Goal: Task Accomplishment & Management: Manage account settings

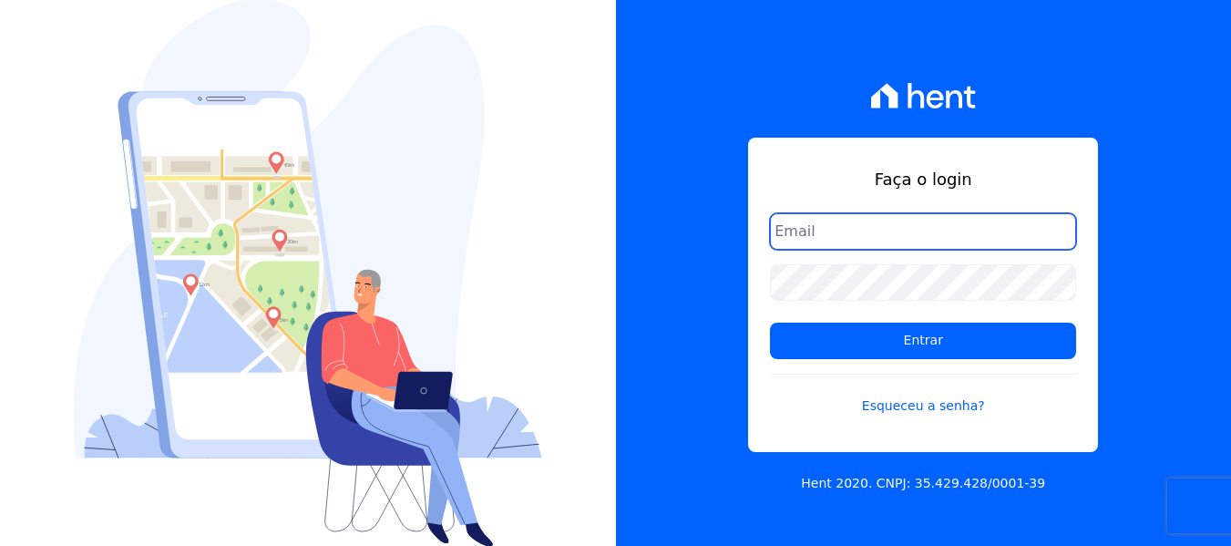
click at [807, 229] on input "email" at bounding box center [923, 231] width 306 height 36
type input "[PERSON_NAME][EMAIL_ADDRESS][DOMAIN_NAME]"
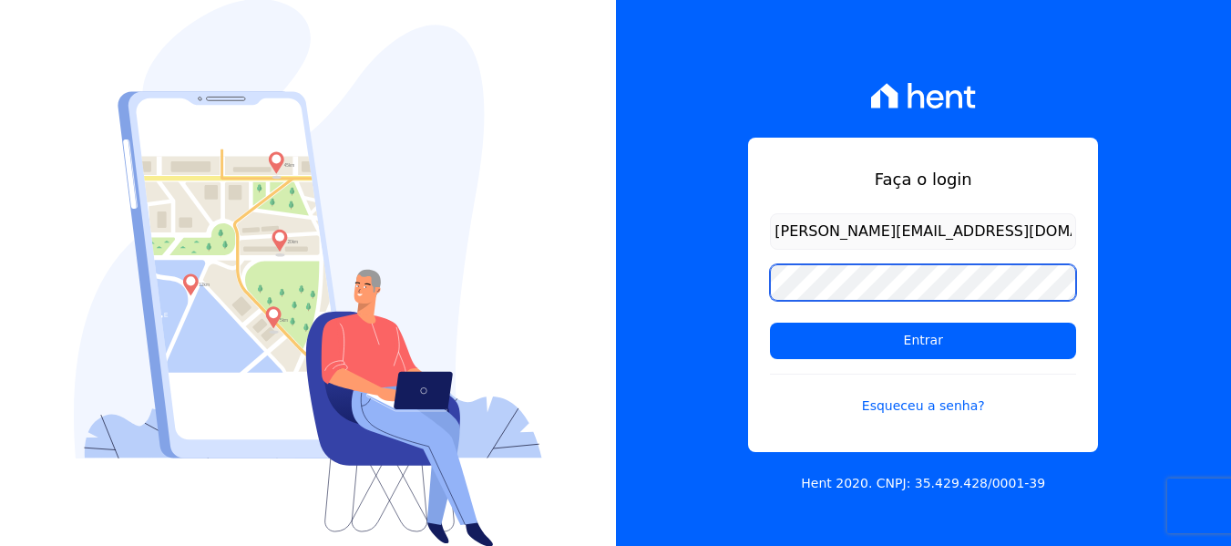
click at [770, 323] on input "Entrar" at bounding box center [923, 341] width 306 height 36
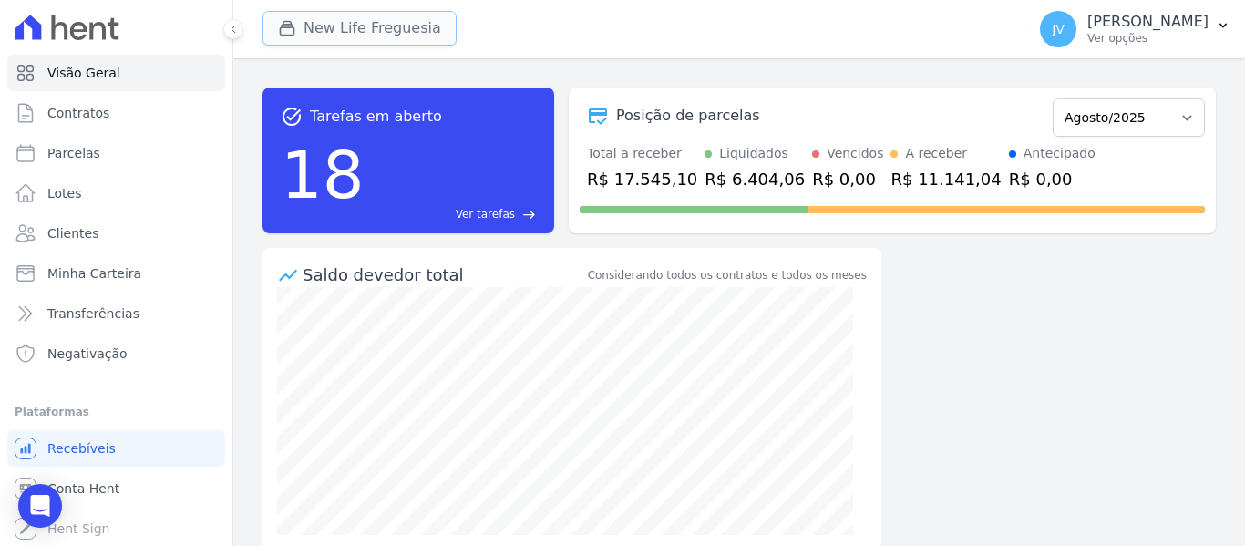
click at [417, 26] on button "New Life Freguesia" at bounding box center [360, 28] width 194 height 35
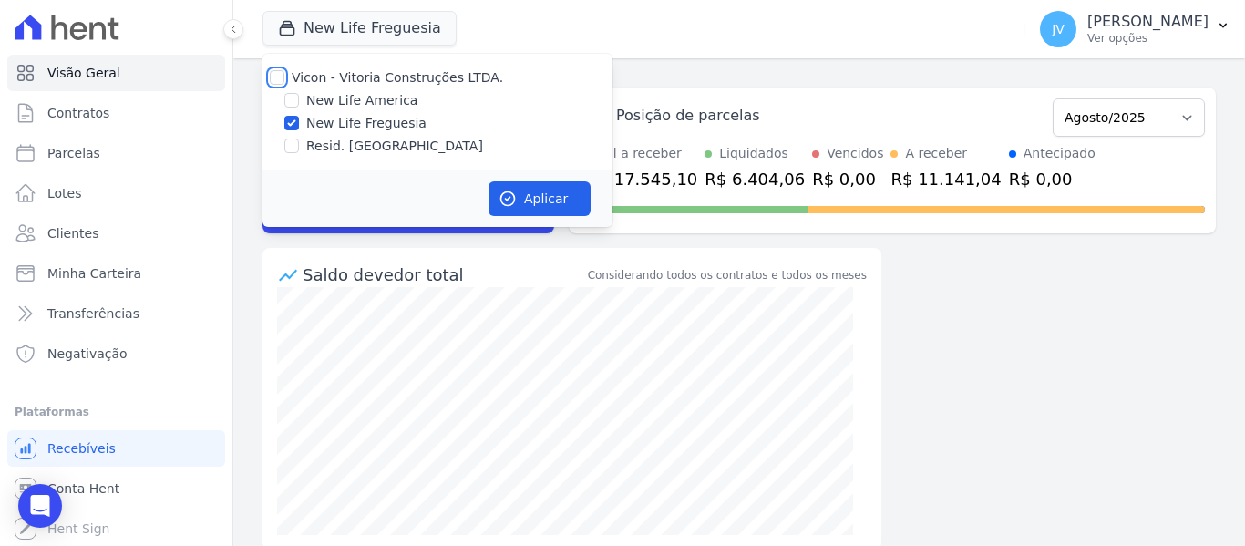
click at [276, 74] on input "Vicon - Vitoria Construções LTDA." at bounding box center [277, 77] width 15 height 15
checkbox input "true"
click at [532, 209] on button "Aplicar" at bounding box center [540, 198] width 102 height 35
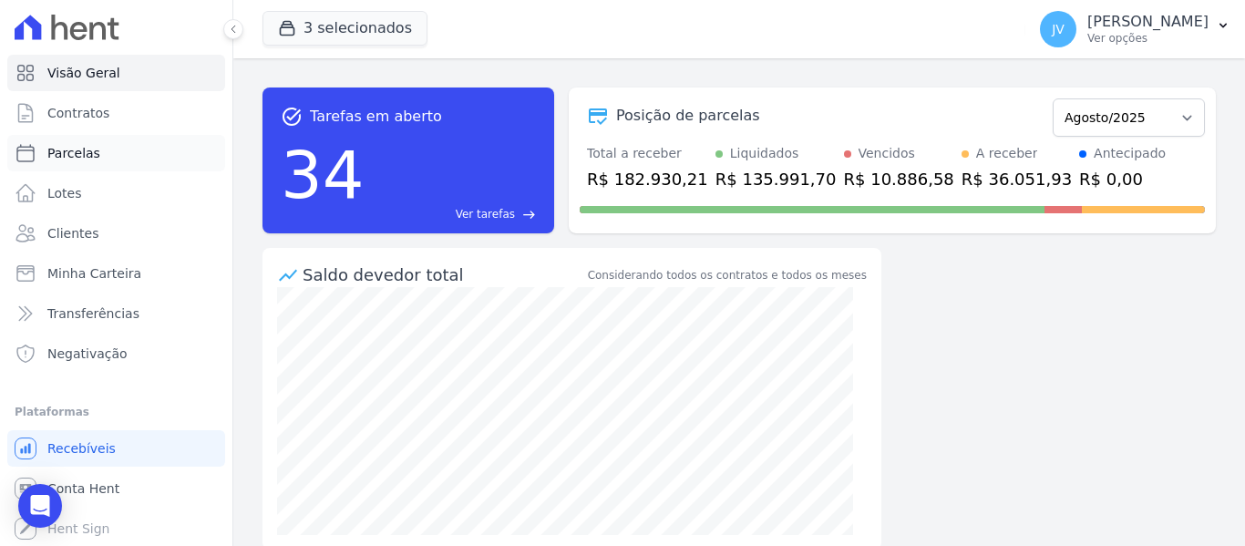
click at [81, 159] on span "Parcelas" at bounding box center [73, 153] width 53 height 18
select select
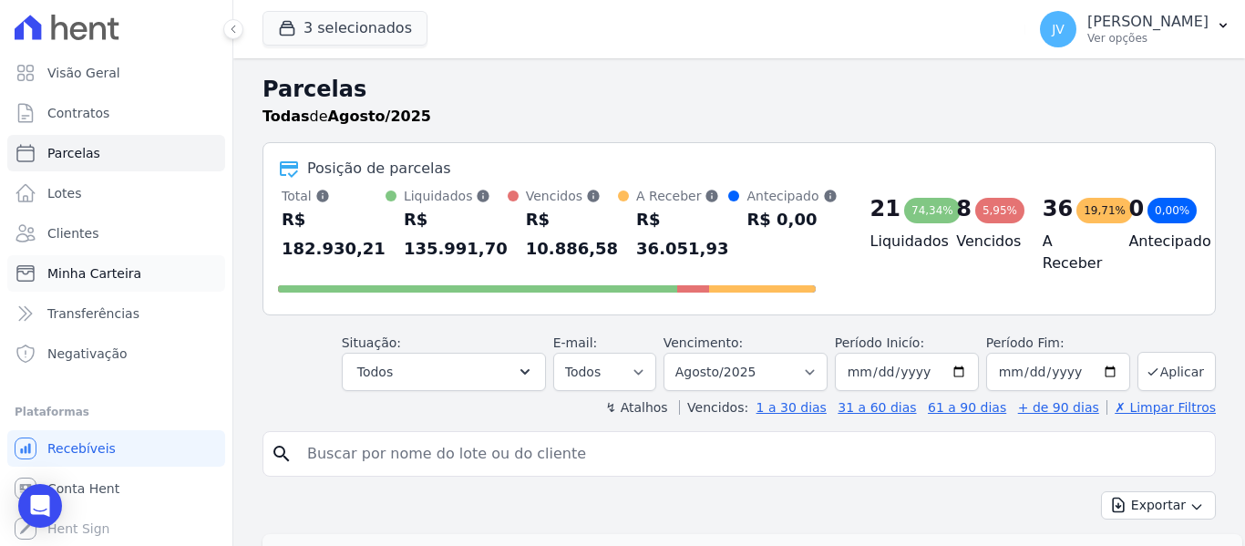
click at [121, 275] on span "Minha Carteira" at bounding box center [94, 273] width 94 height 18
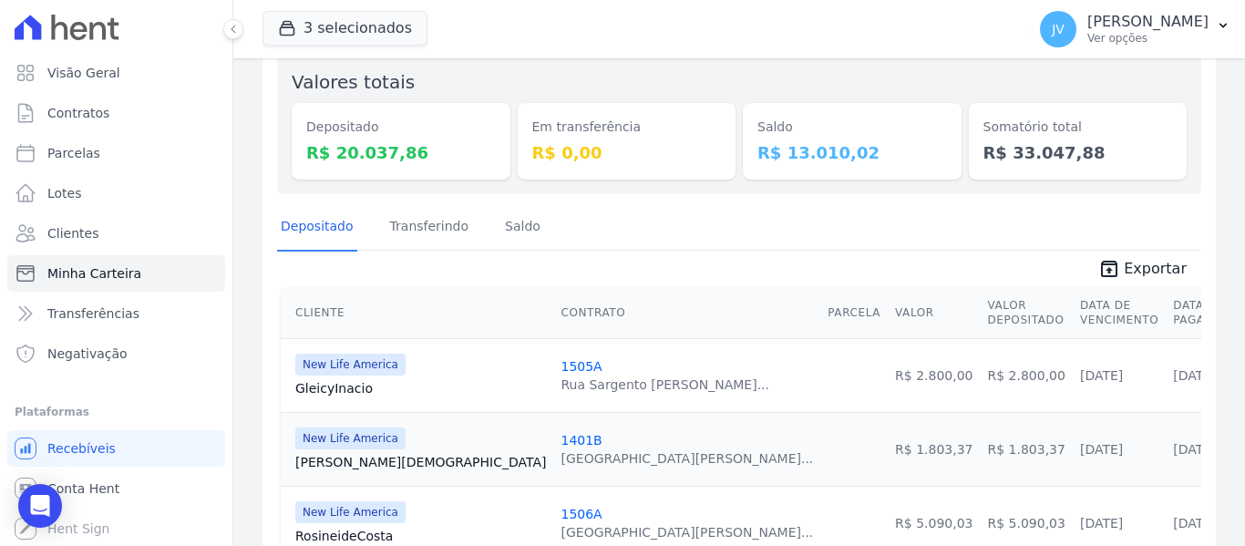
scroll to position [91, 0]
